Goal: Task Accomplishment & Management: Use online tool/utility

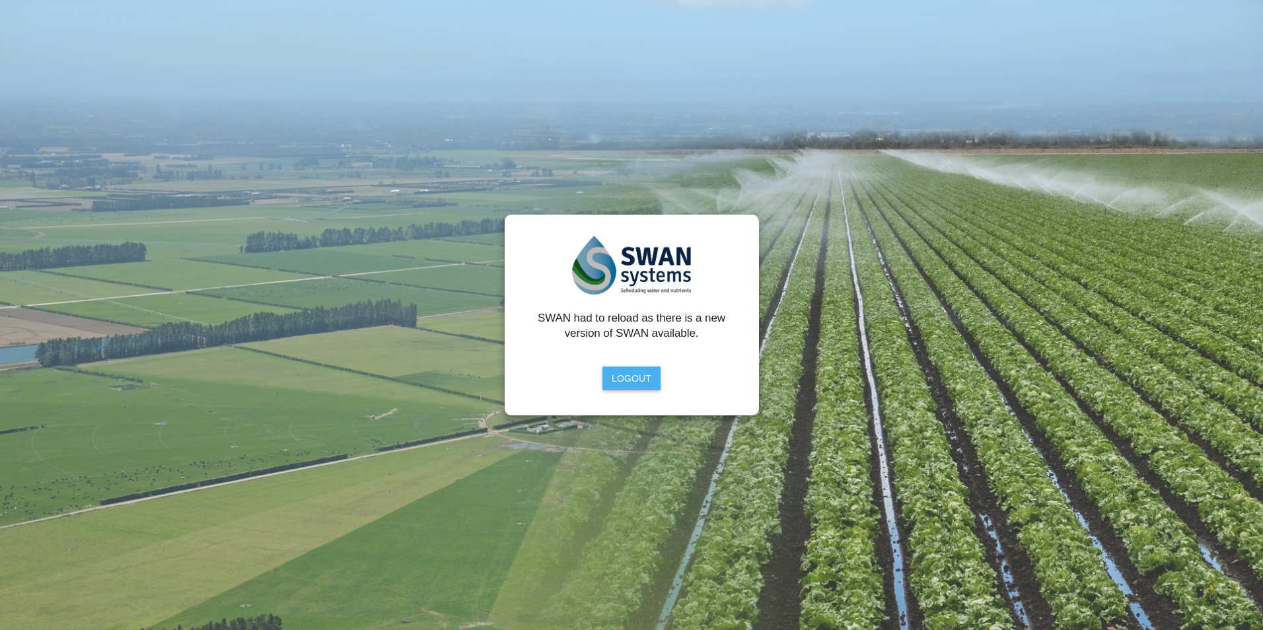
click at [634, 382] on button "Logout" at bounding box center [631, 379] width 58 height 24
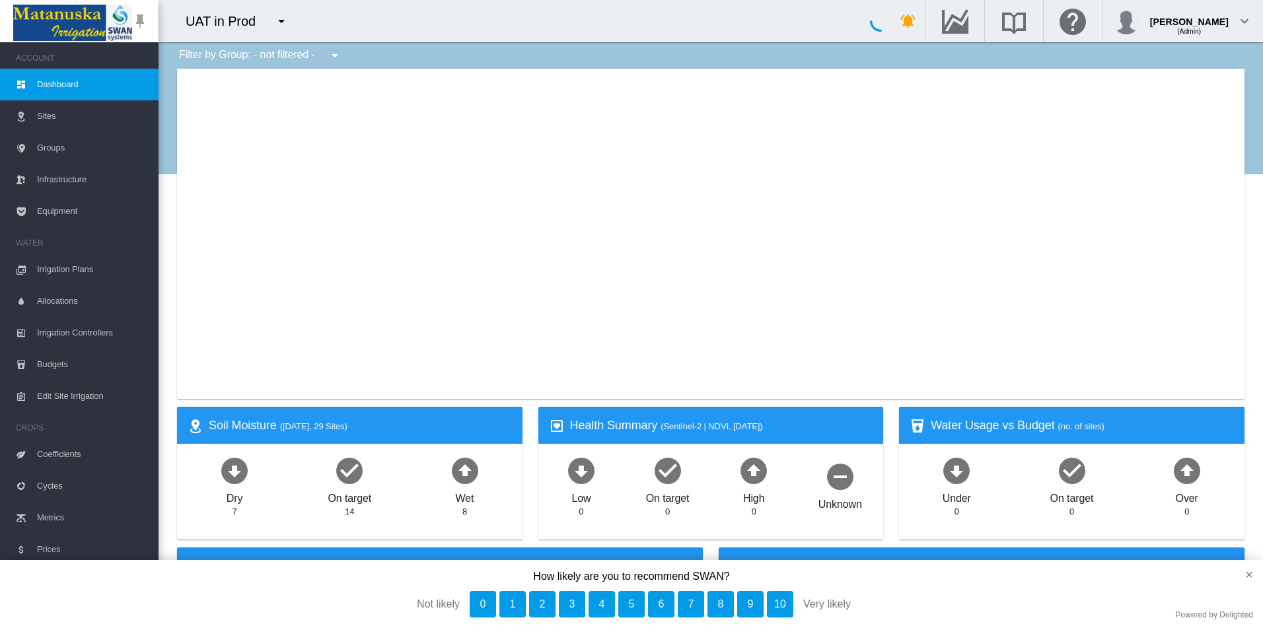
type input "**********"
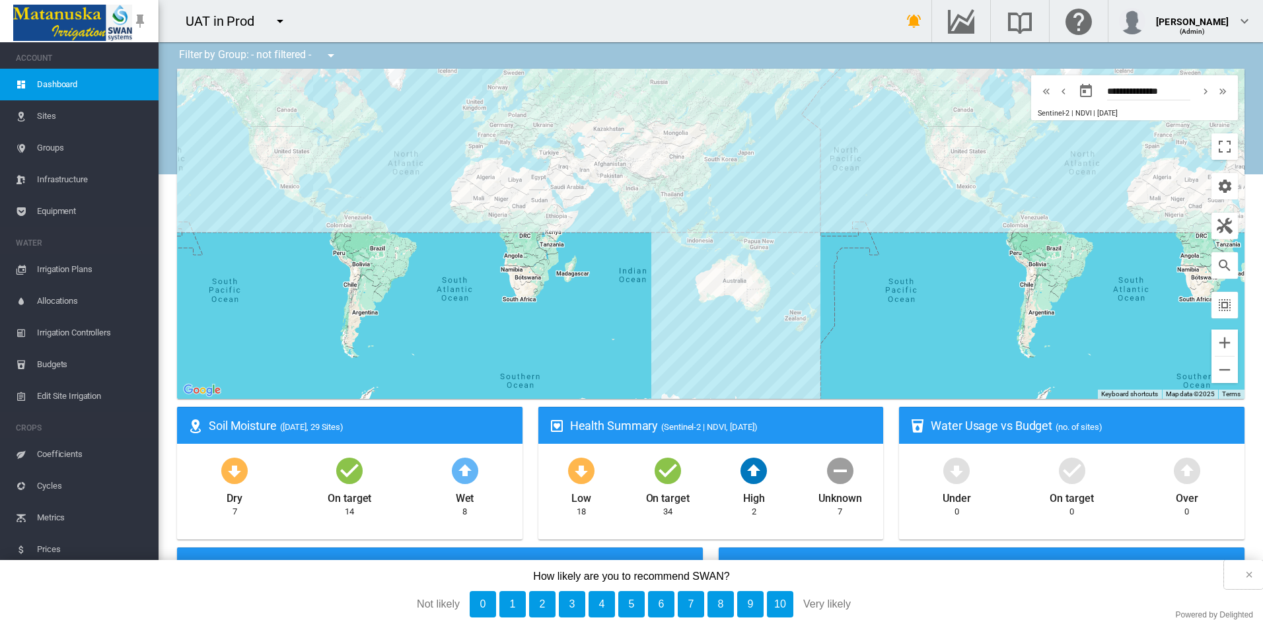
click at [1248, 573] on button "×" at bounding box center [1243, 574] width 39 height 29
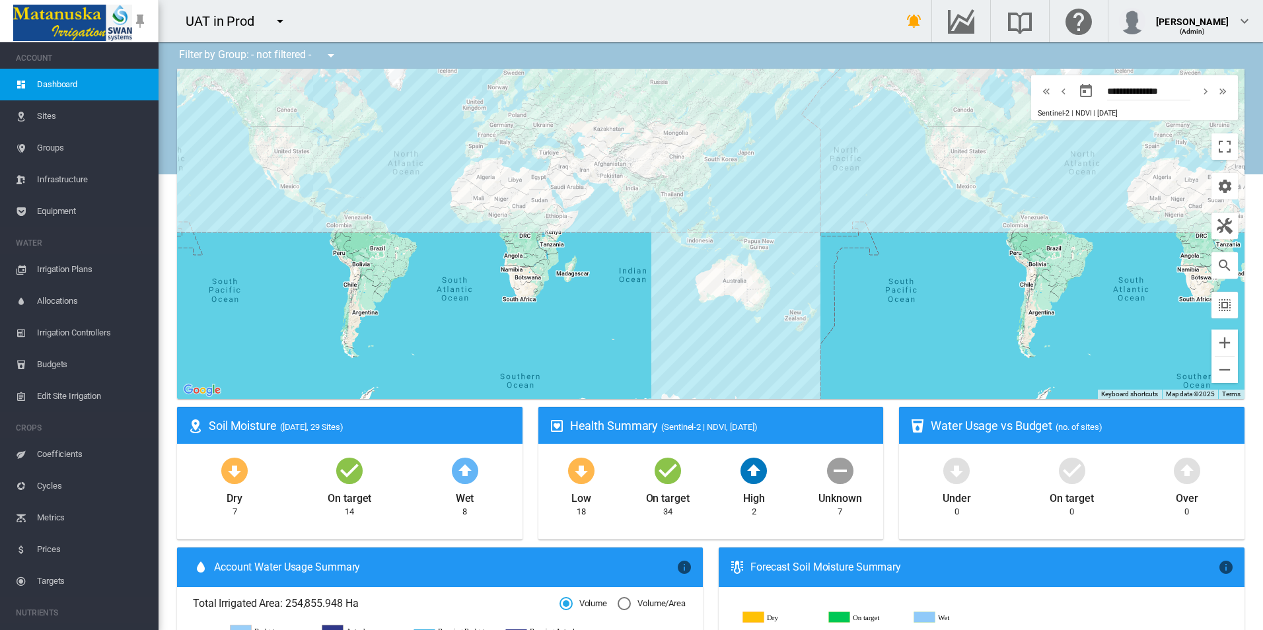
click at [270, 15] on button "button" at bounding box center [280, 21] width 26 height 26
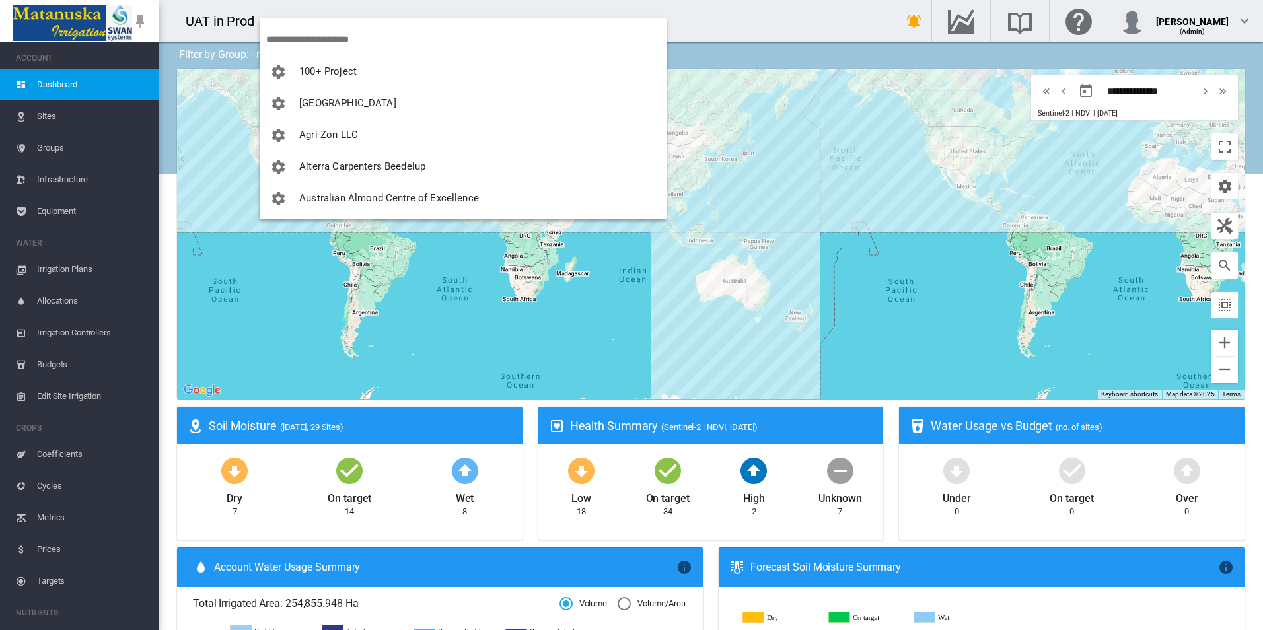
click at [283, 32] on input "search" at bounding box center [466, 39] width 400 height 31
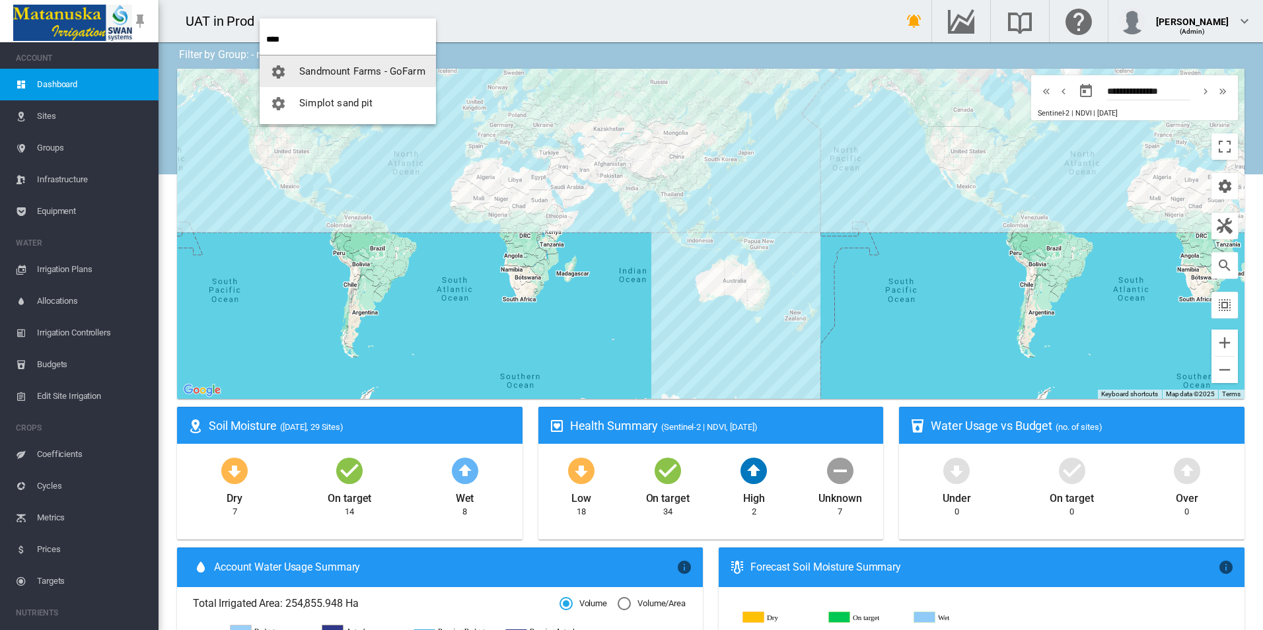
type input "****"
click at [323, 63] on button "Sandmount Farms - GoFarm" at bounding box center [348, 71] width 176 height 32
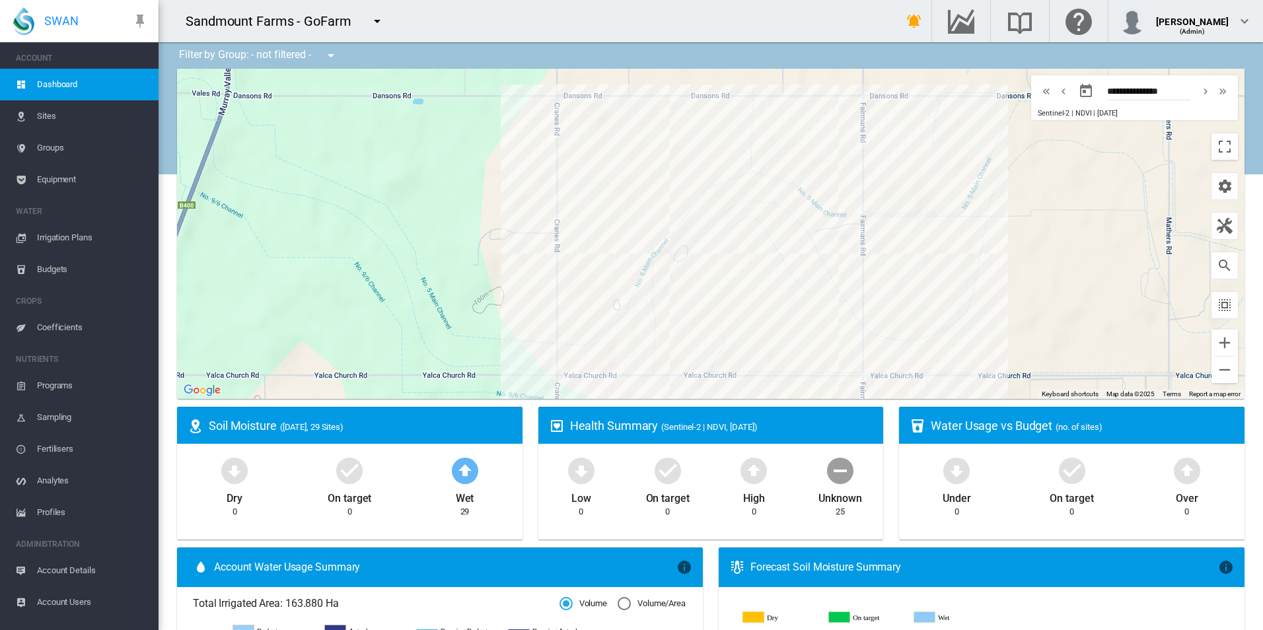
click at [57, 187] on span "Equipment" at bounding box center [92, 180] width 111 height 32
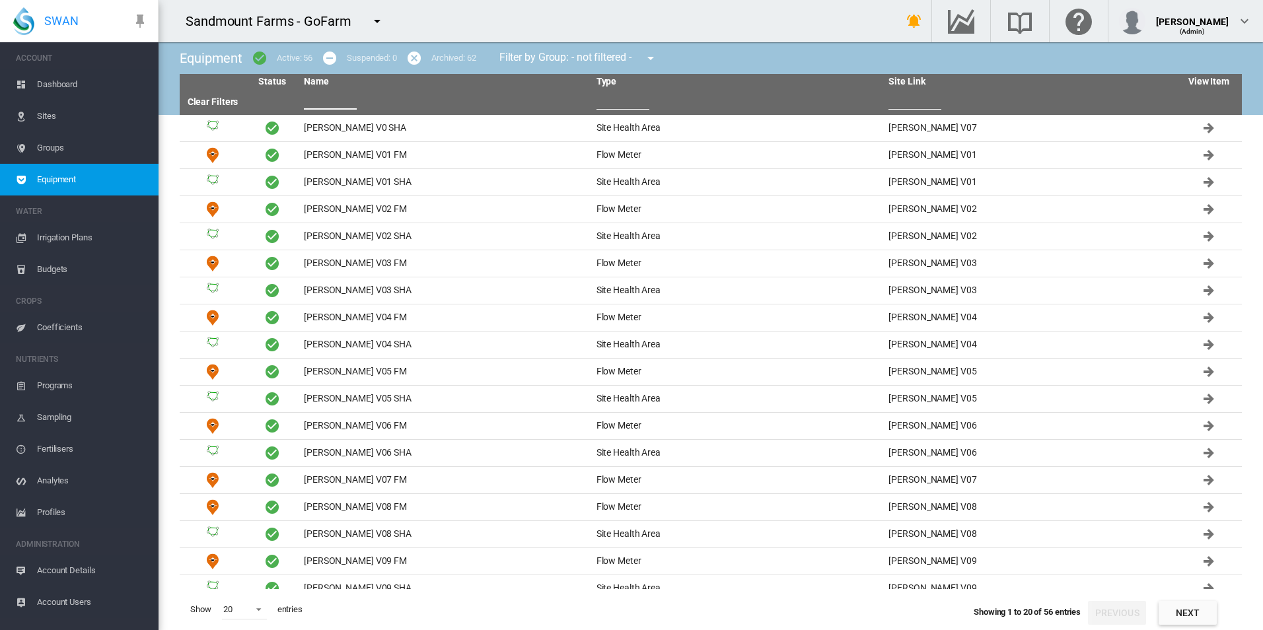
click at [334, 107] on input "text" at bounding box center [330, 100] width 53 height 20
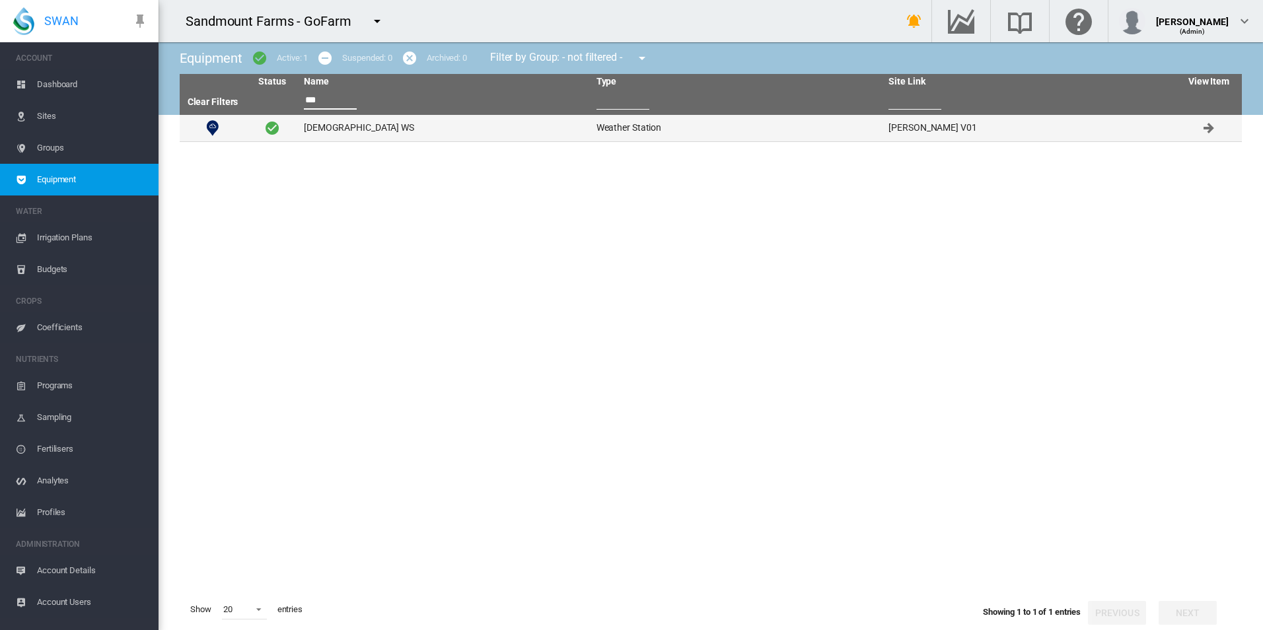
type input "***"
click at [341, 118] on td "[DEMOGRAPHIC_DATA] WS" at bounding box center [445, 128] width 293 height 26
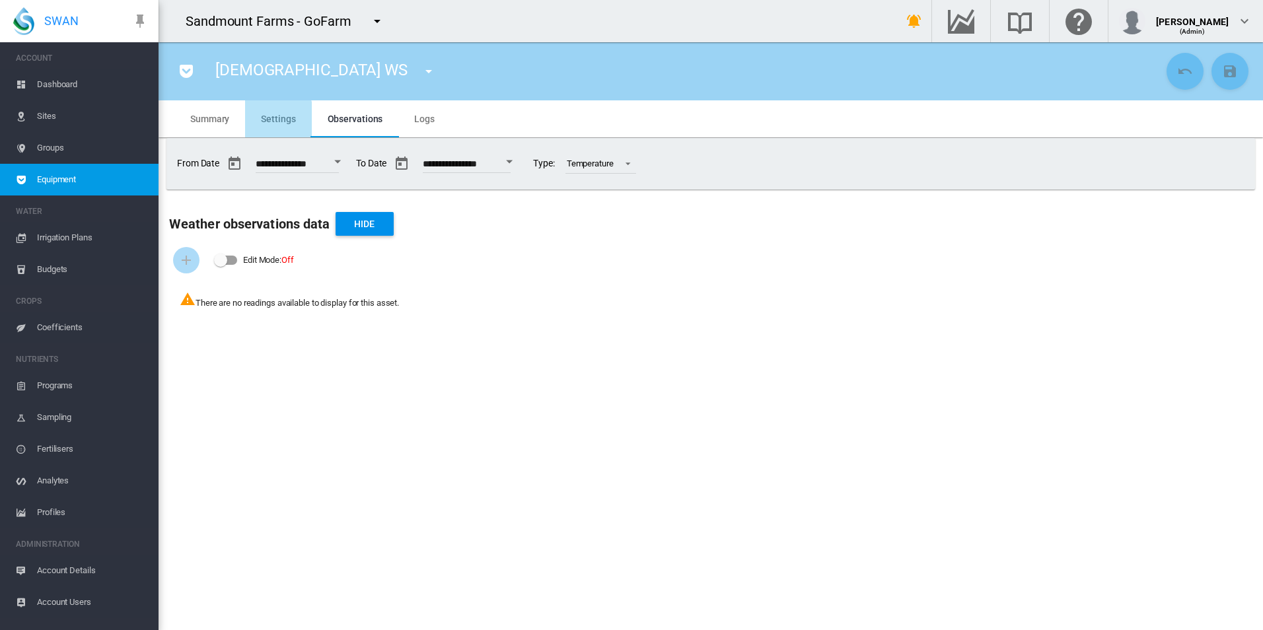
click at [273, 127] on md-tab-item "Settings" at bounding box center [278, 118] width 66 height 37
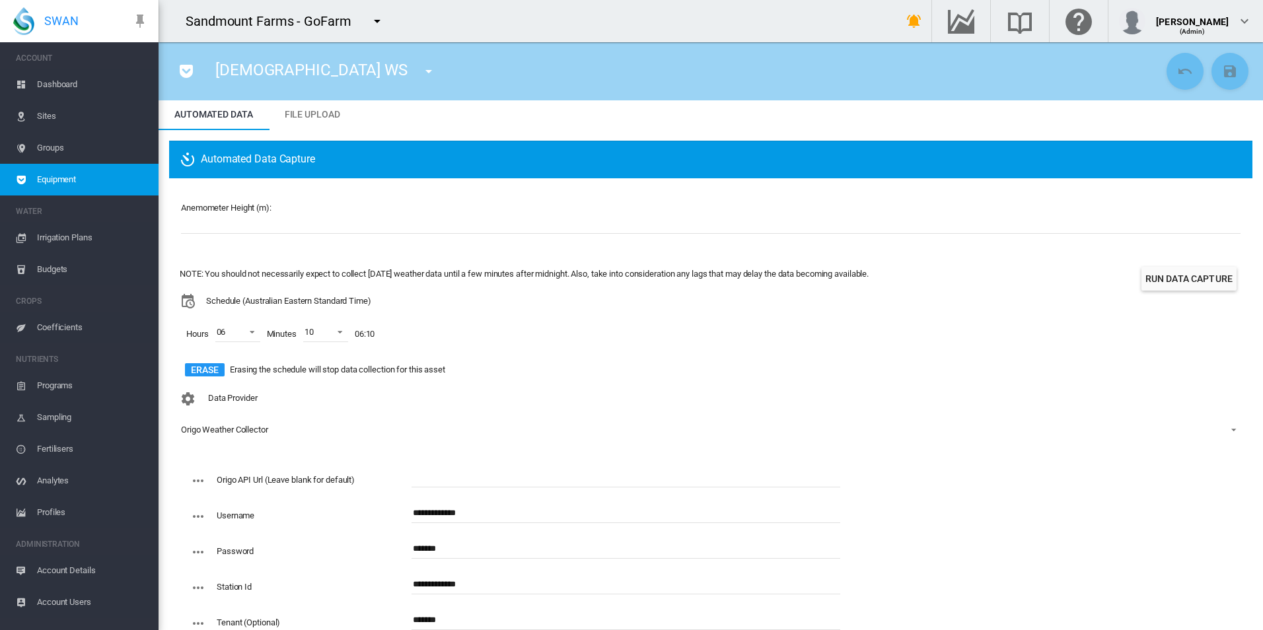
scroll to position [17, 0]
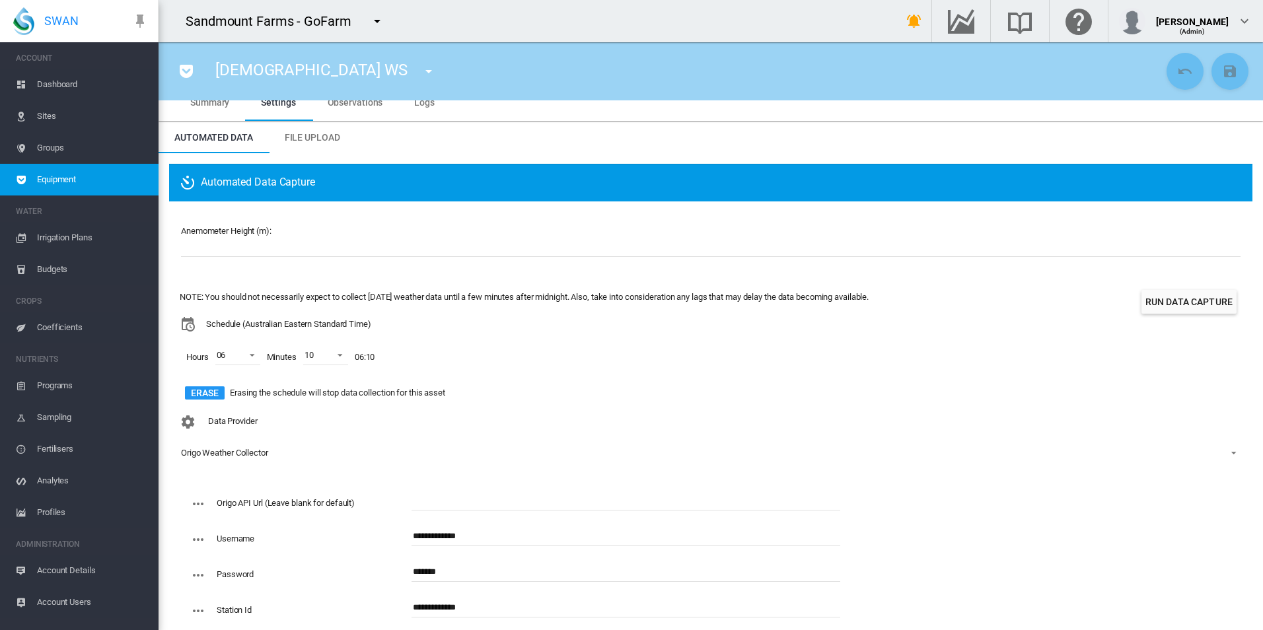
click at [429, 116] on md-tab-item "Logs" at bounding box center [424, 102] width 52 height 37
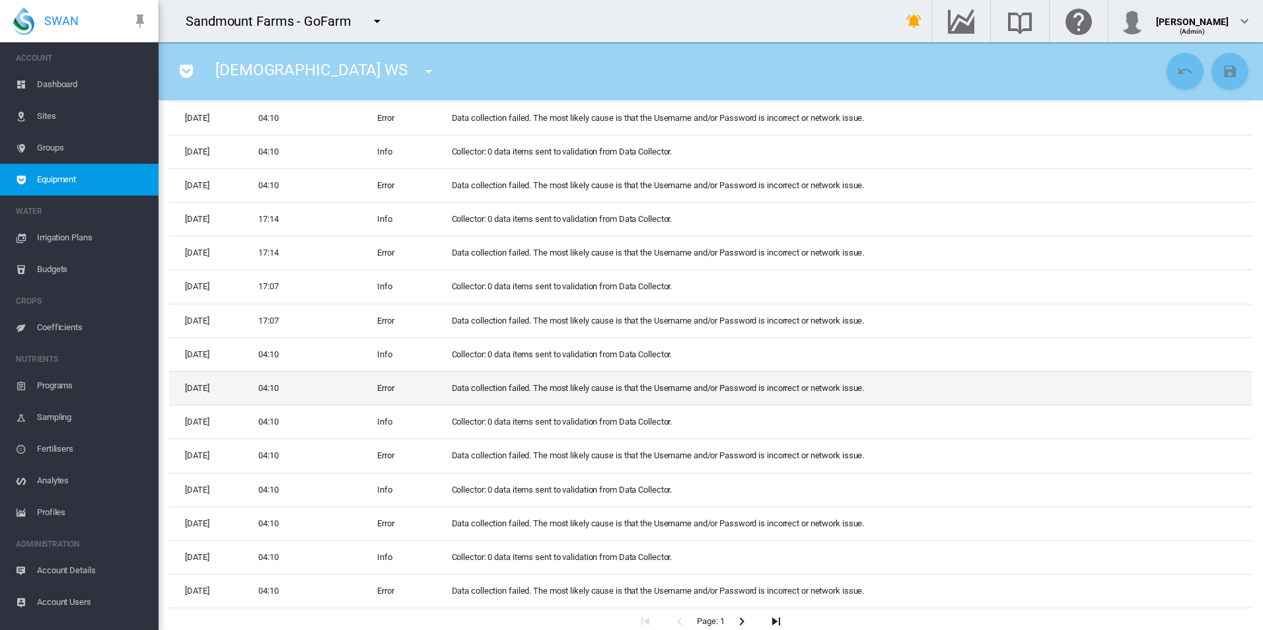
scroll to position [344, 0]
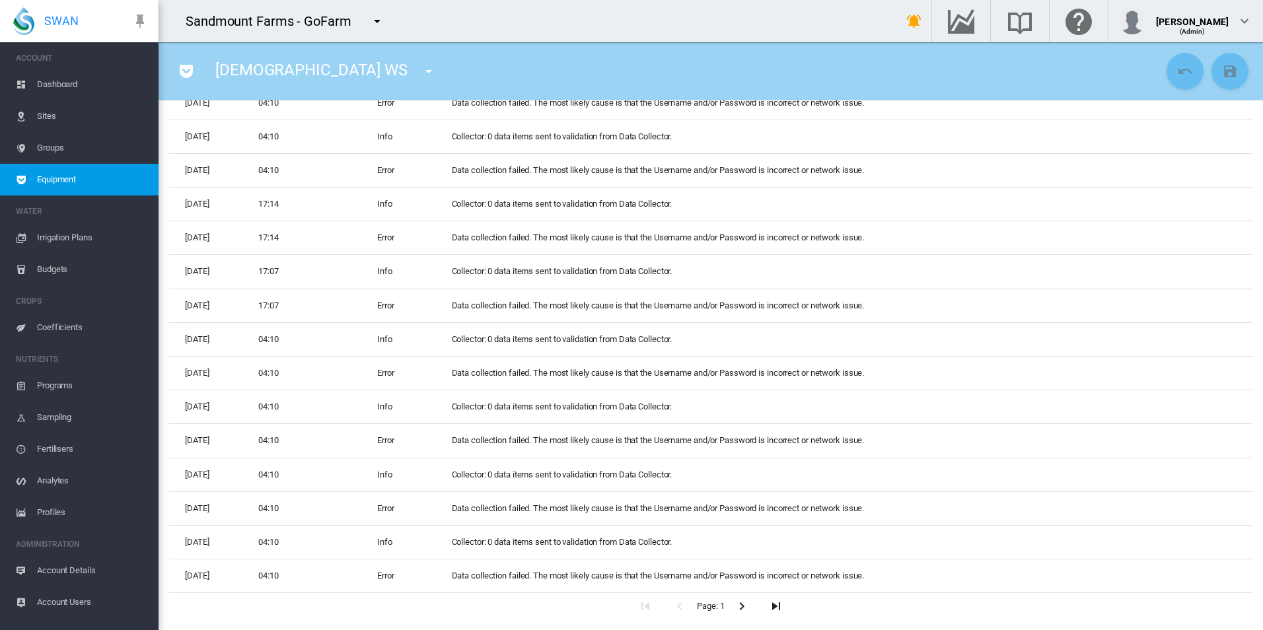
click at [735, 612] on icon "button" at bounding box center [742, 606] width 16 height 17
click at [735, 611] on icon "button" at bounding box center [742, 606] width 16 height 17
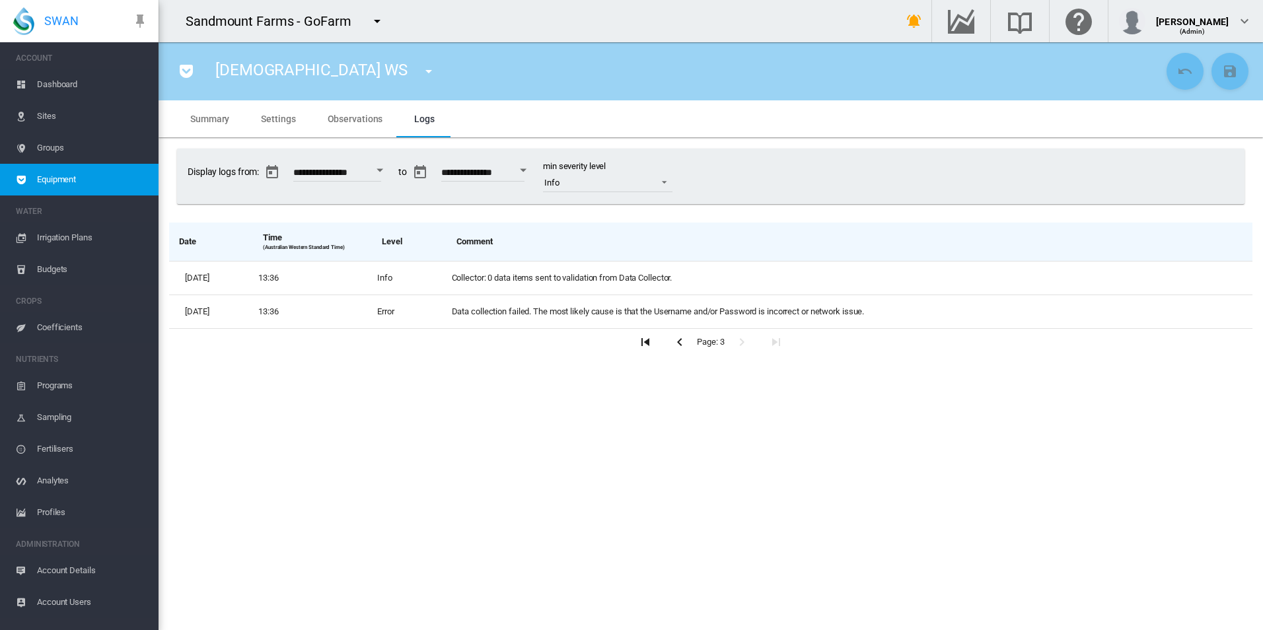
click at [735, 611] on section "[DEMOGRAPHIC_DATA] [PERSON_NAME] V0 SHA (Site Health Area) [PERSON_NAME] V01 FM…" at bounding box center [711, 336] width 1104 height 588
click at [676, 343] on icon "button" at bounding box center [680, 342] width 16 height 17
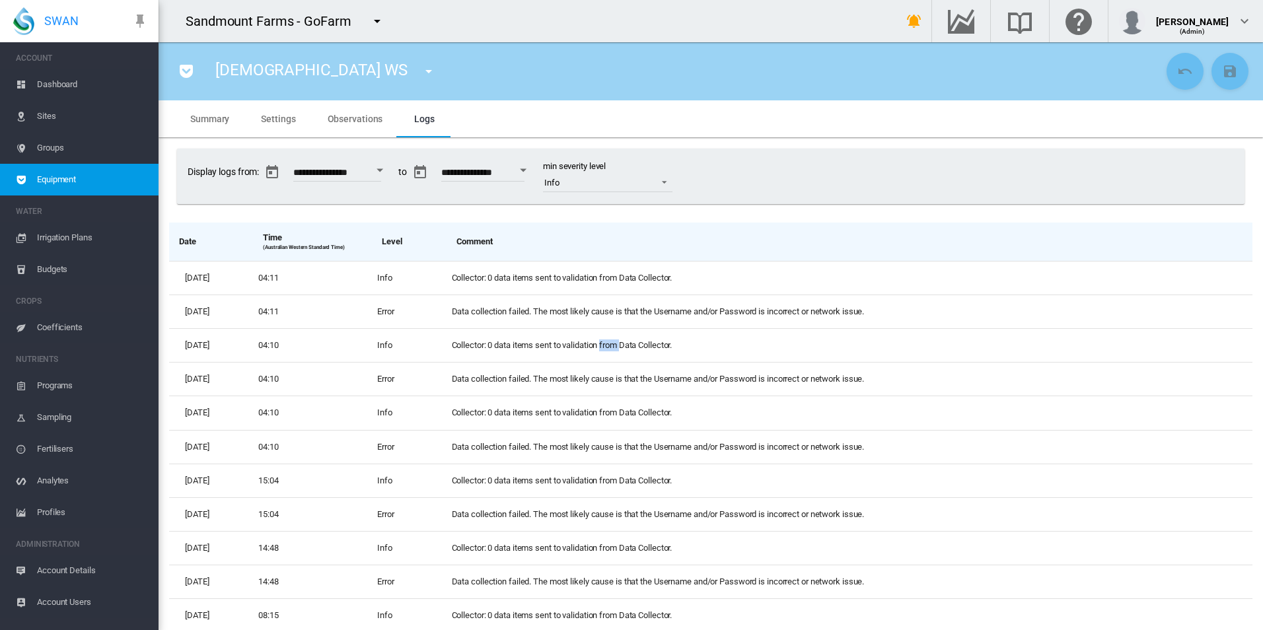
click at [676, 343] on td "Collector: 0 data items sent to validation from Data Collector." at bounding box center [850, 345] width 806 height 34
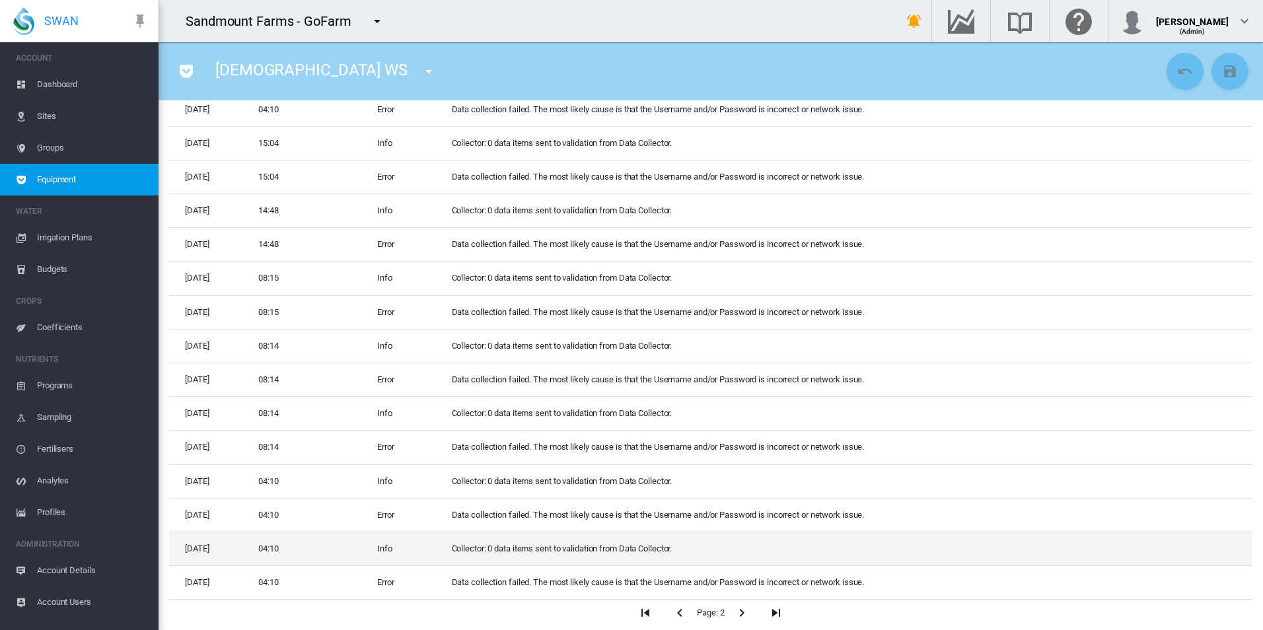
scroll to position [344, 0]
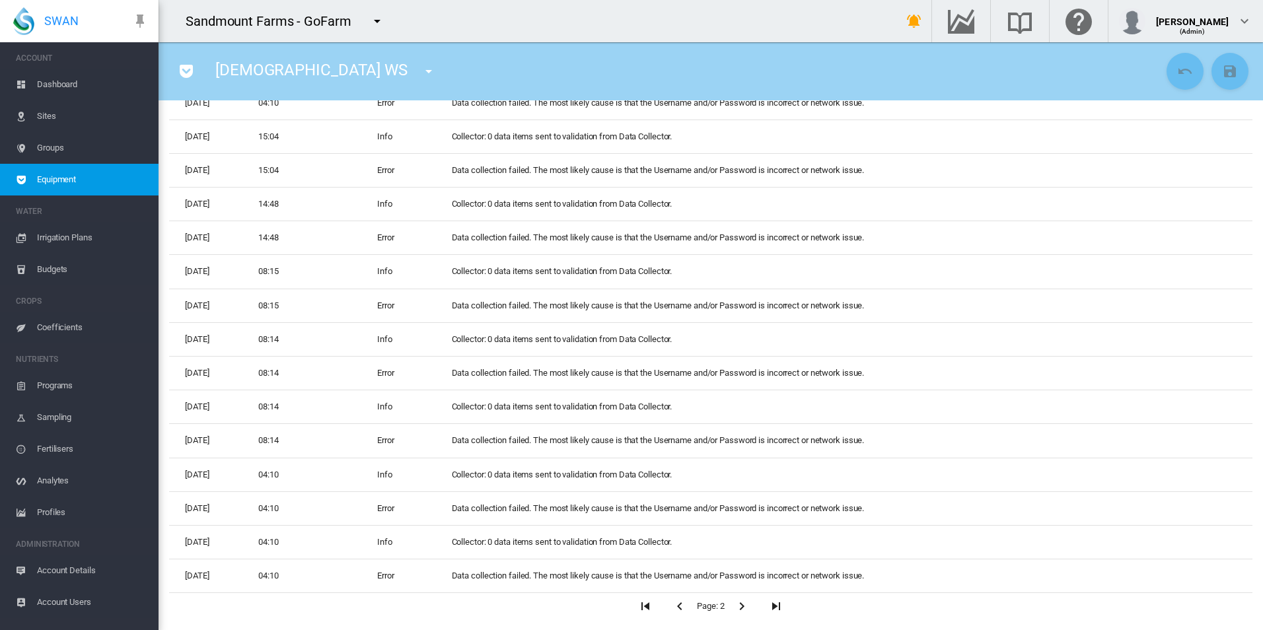
click at [672, 610] on icon "button" at bounding box center [680, 606] width 16 height 17
click at [734, 598] on icon "button" at bounding box center [742, 606] width 16 height 17
click at [734, 604] on icon "button" at bounding box center [742, 606] width 16 height 17
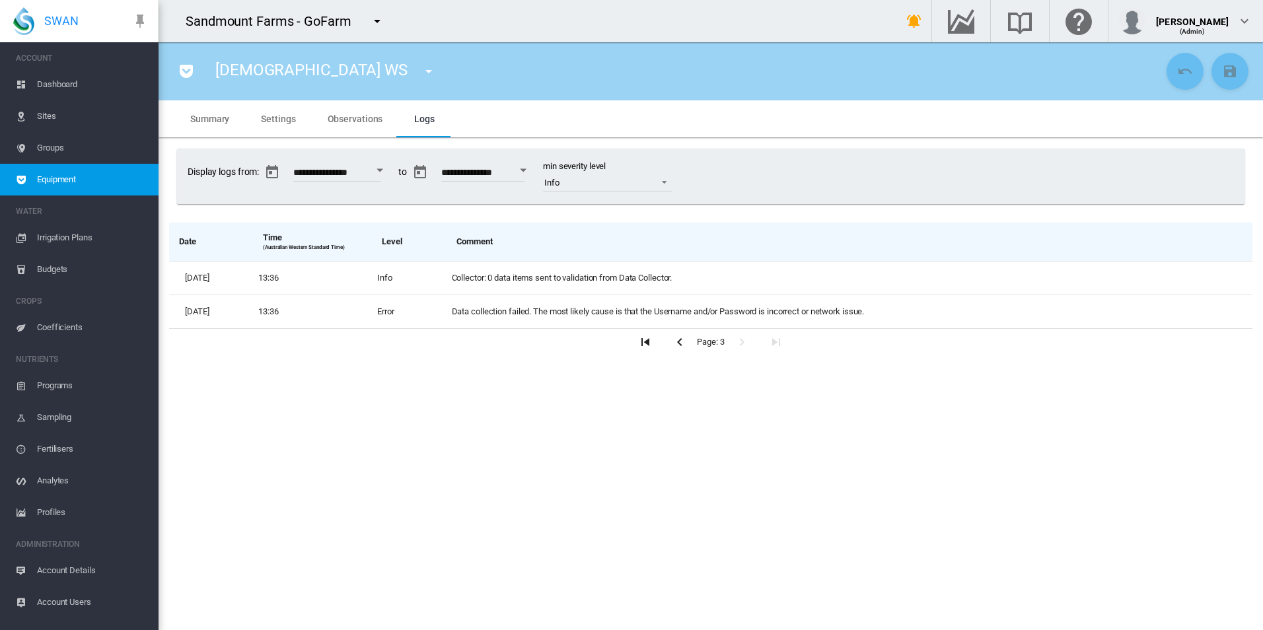
scroll to position [0, 0]
click at [980, 22] on div "button" at bounding box center [961, 21] width 37 height 16
click at [289, 125] on md-tab-item "Settings" at bounding box center [278, 118] width 66 height 37
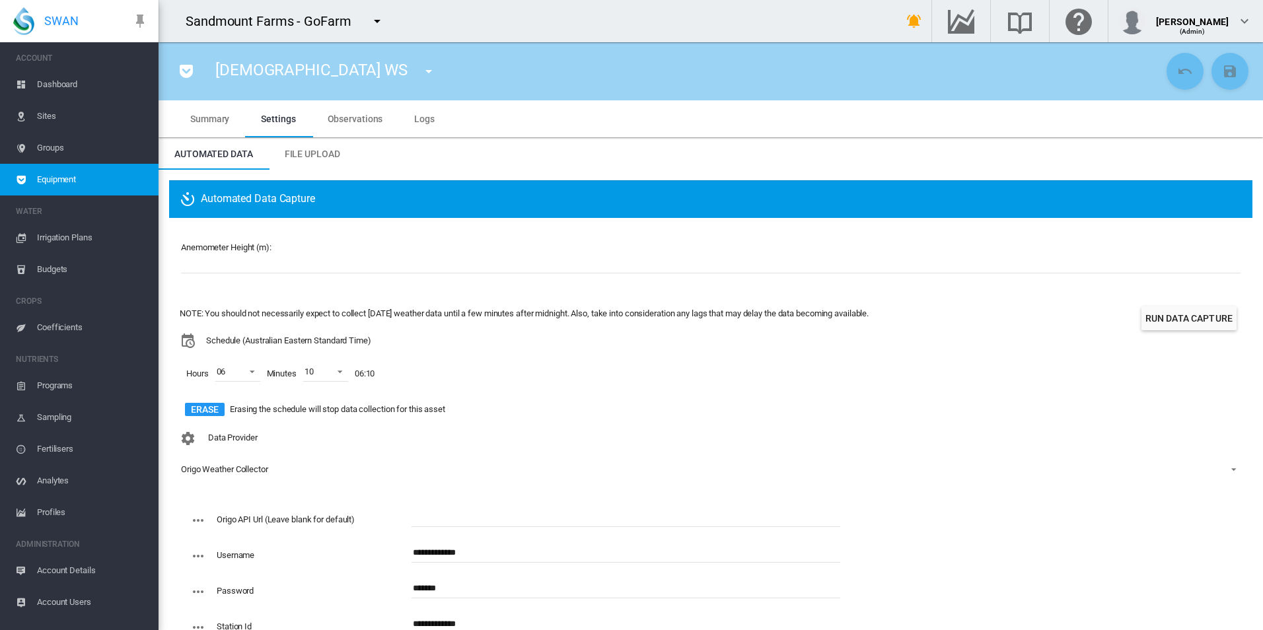
click at [1160, 314] on button "Run Data Capture" at bounding box center [1188, 318] width 95 height 24
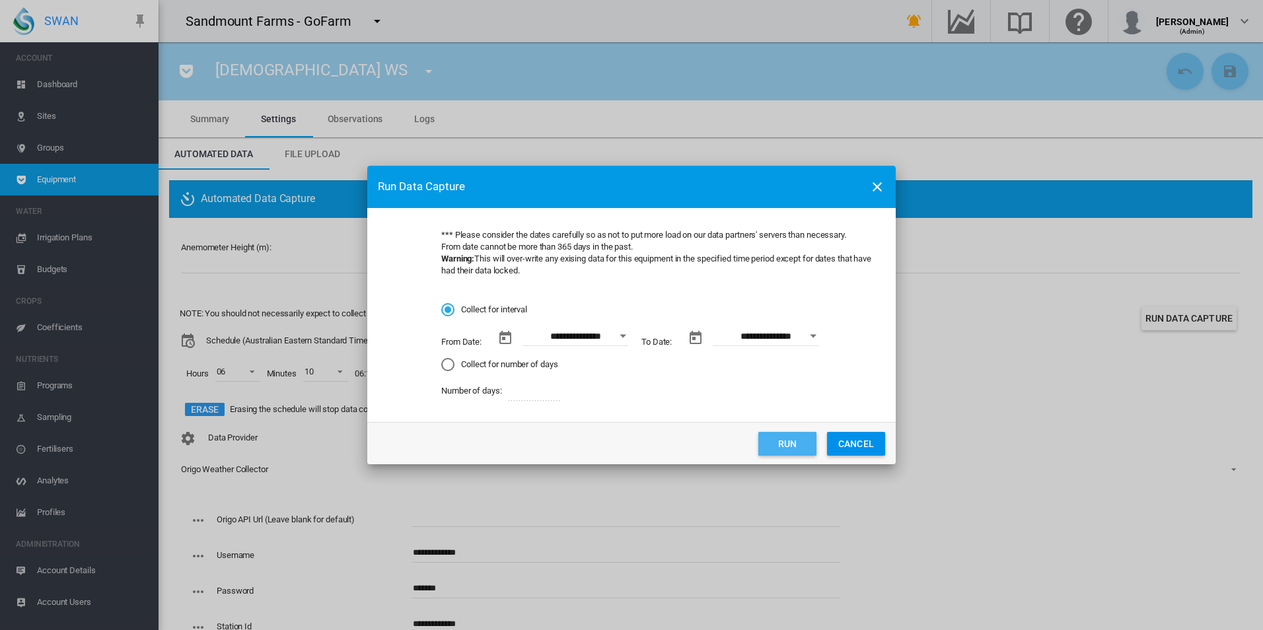
click at [771, 444] on button "Run" at bounding box center [787, 444] width 58 height 24
